Goal: Information Seeking & Learning: Learn about a topic

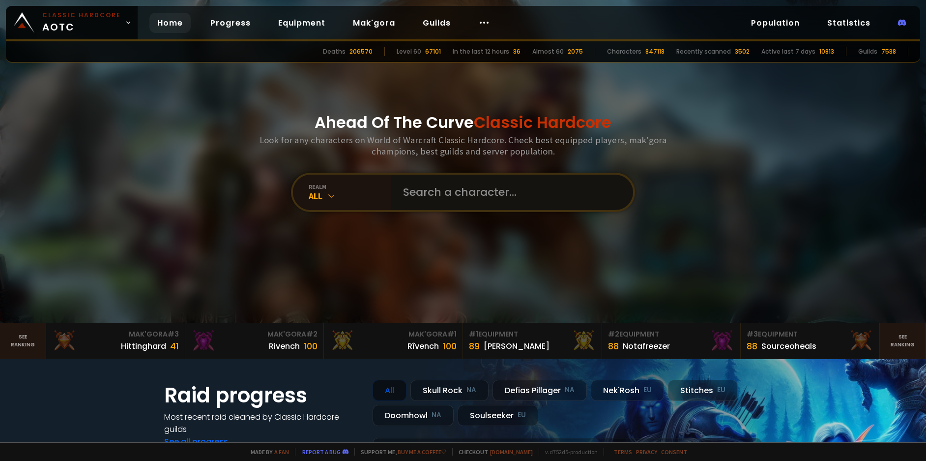
click at [426, 192] on input "text" at bounding box center [509, 192] width 224 height 35
click at [144, 343] on div "Hittinghard" at bounding box center [143, 346] width 45 height 12
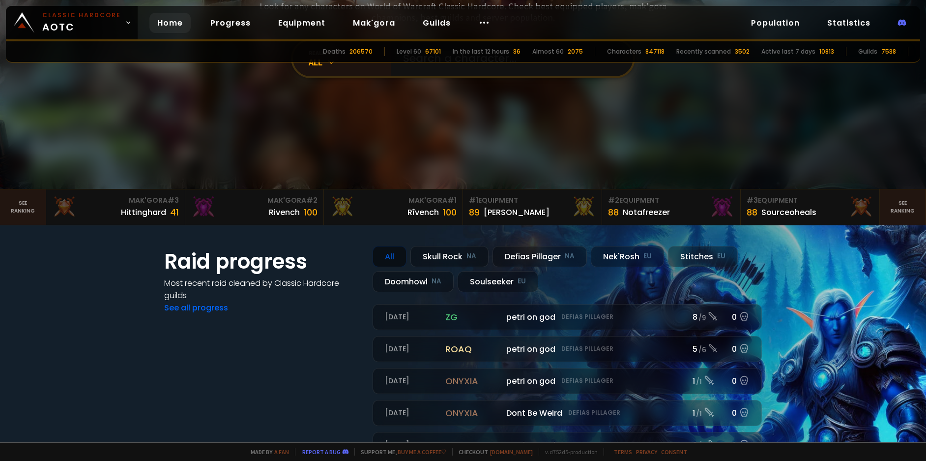
scroll to position [148, 0]
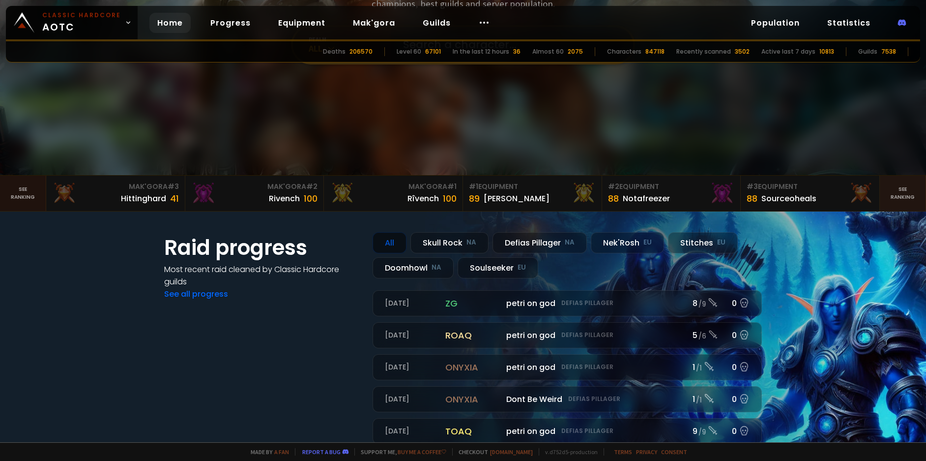
click at [24, 193] on link "See ranking" at bounding box center [23, 193] width 46 height 35
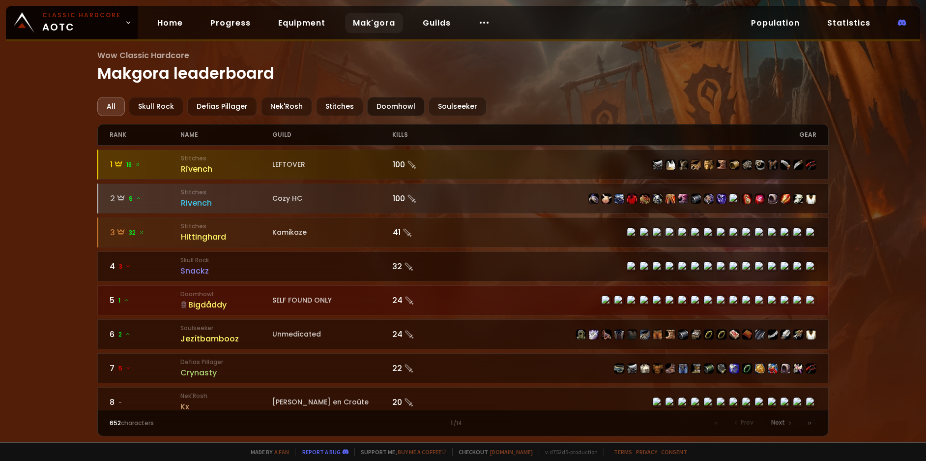
click at [400, 105] on div "Doomhowl" at bounding box center [396, 106] width 58 height 19
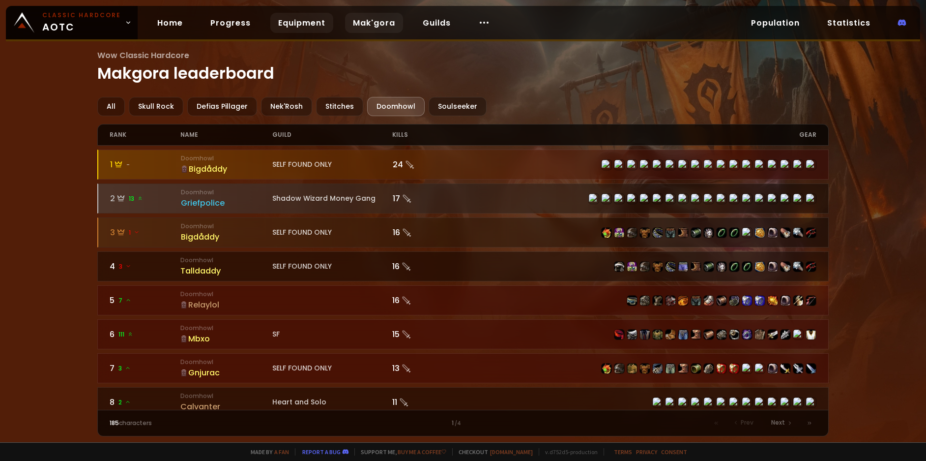
click at [310, 25] on link "Equipment" at bounding box center [301, 23] width 63 height 20
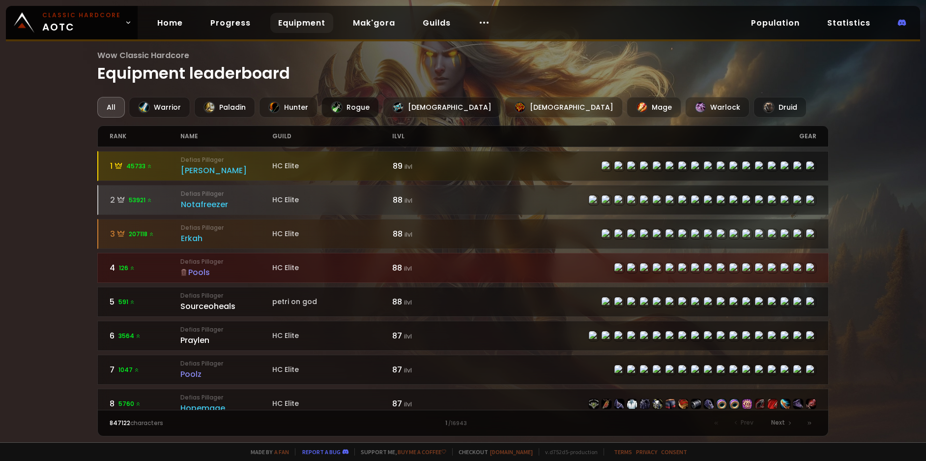
click at [358, 108] on div "Rogue" at bounding box center [351, 107] width 58 height 21
